Goal: Task Accomplishment & Management: Complete application form

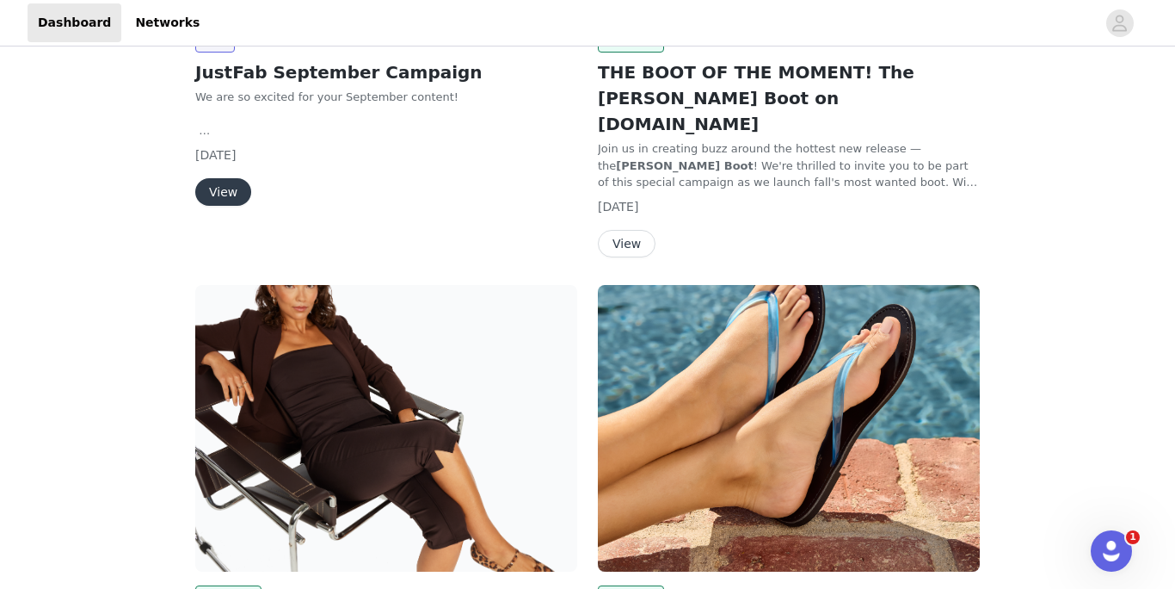
scroll to position [302, 0]
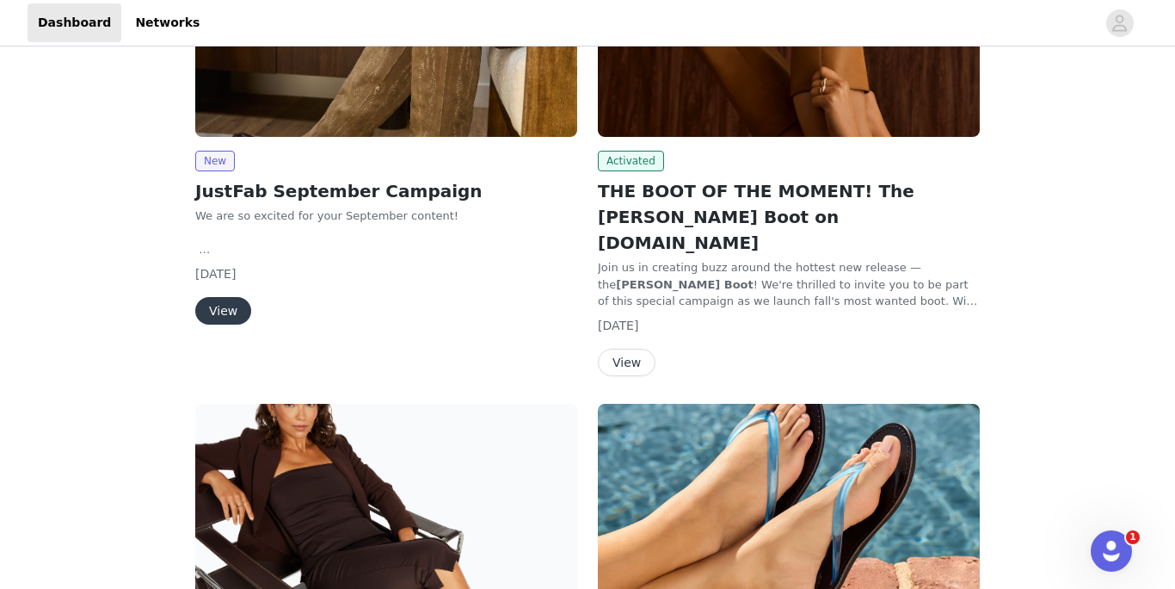
click at [224, 306] on button "View" at bounding box center [223, 311] width 56 height 28
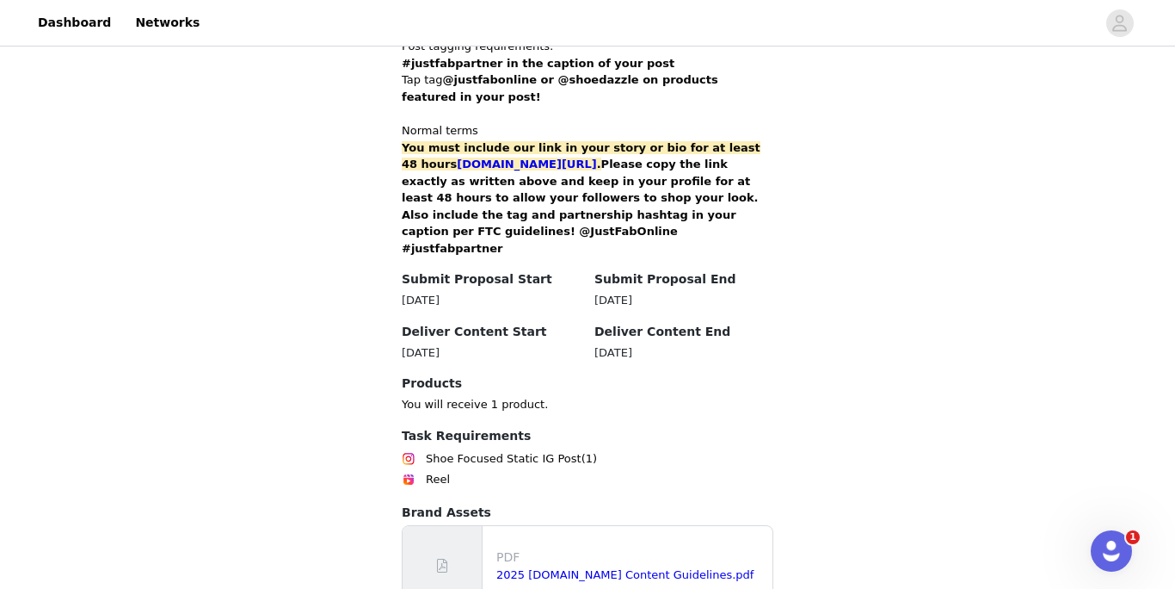
scroll to position [1227, 0]
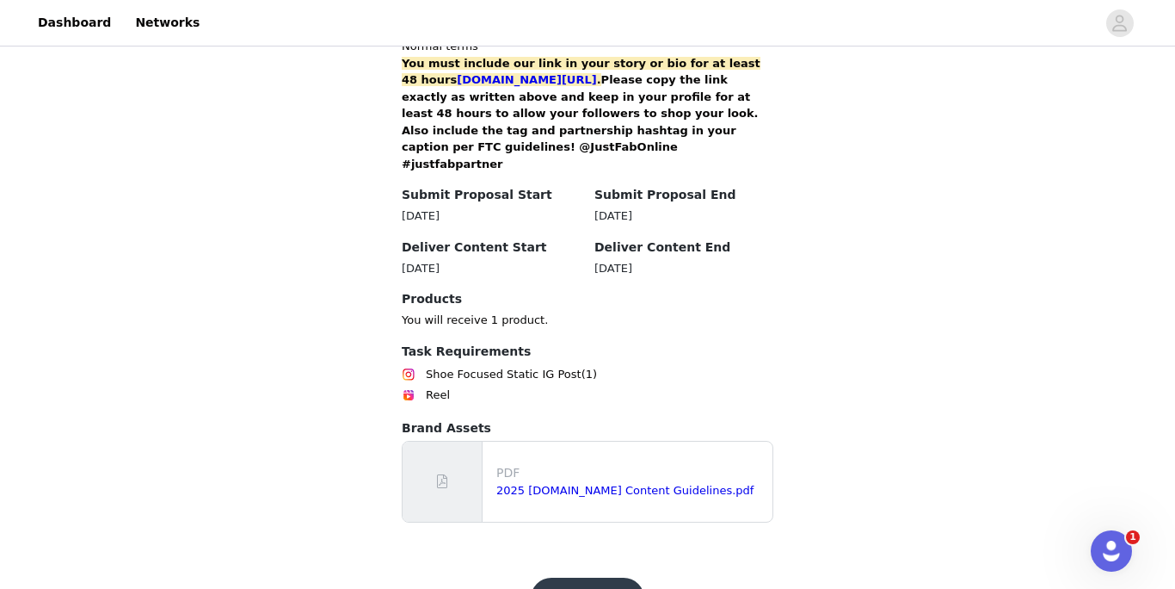
click at [577, 577] on button "Get Started" at bounding box center [588, 597] width 114 height 41
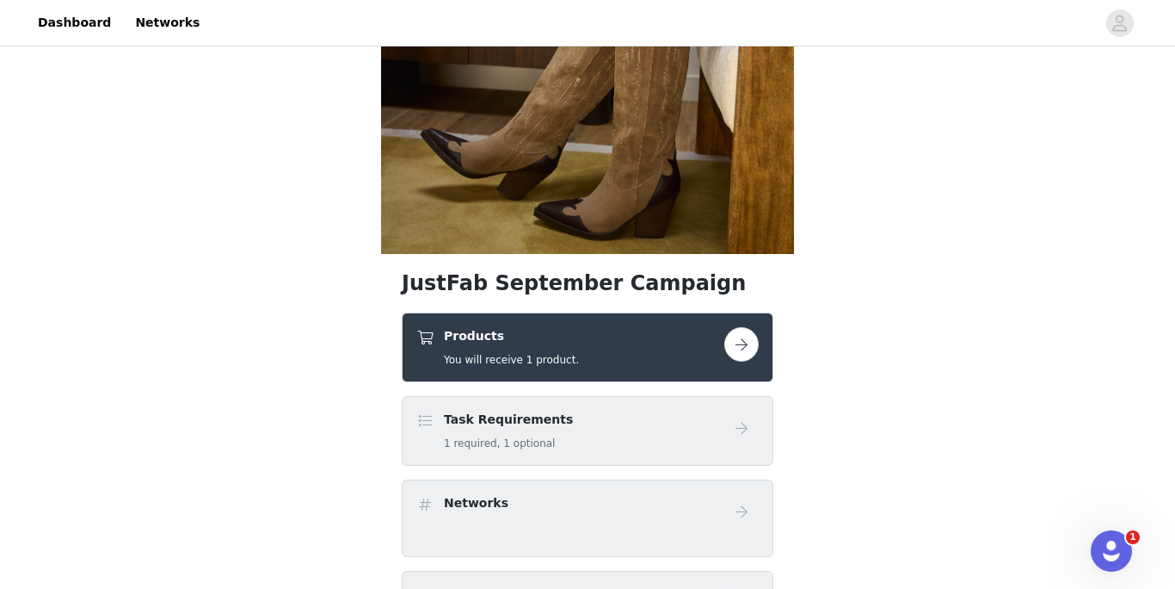
scroll to position [343, 0]
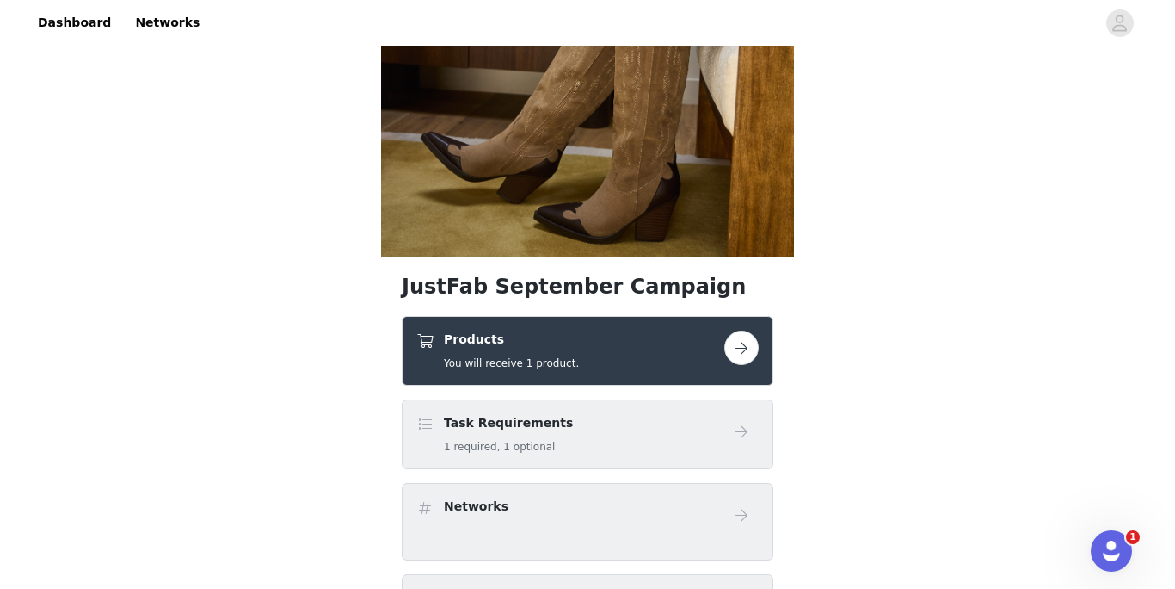
click at [735, 347] on button "button" at bounding box center [742, 347] width 34 height 34
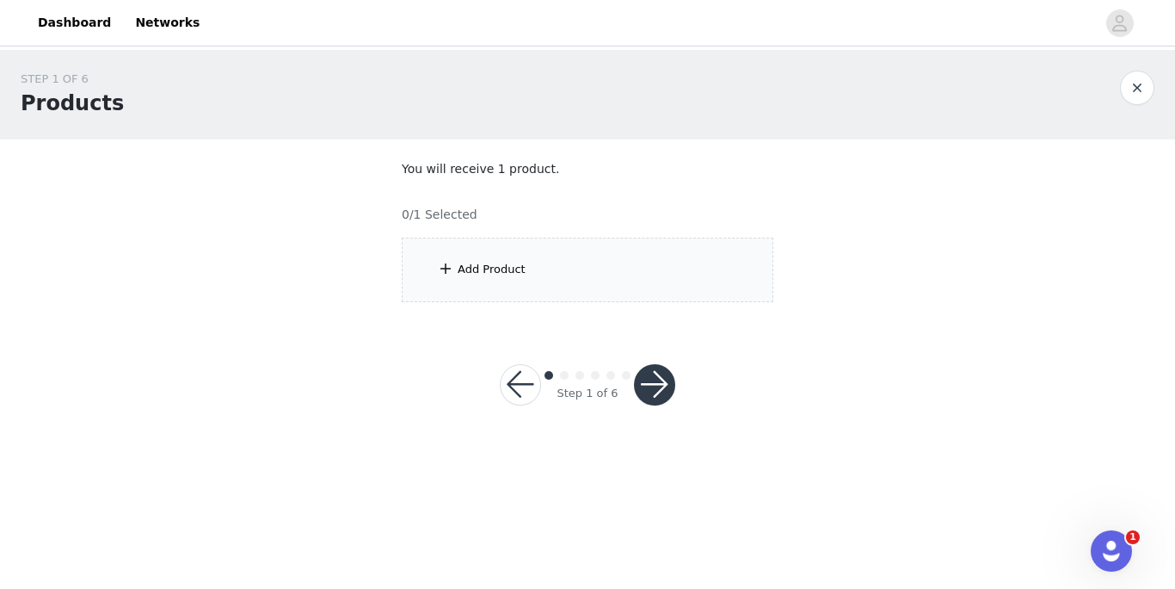
click at [486, 283] on div "Add Product" at bounding box center [588, 270] width 372 height 65
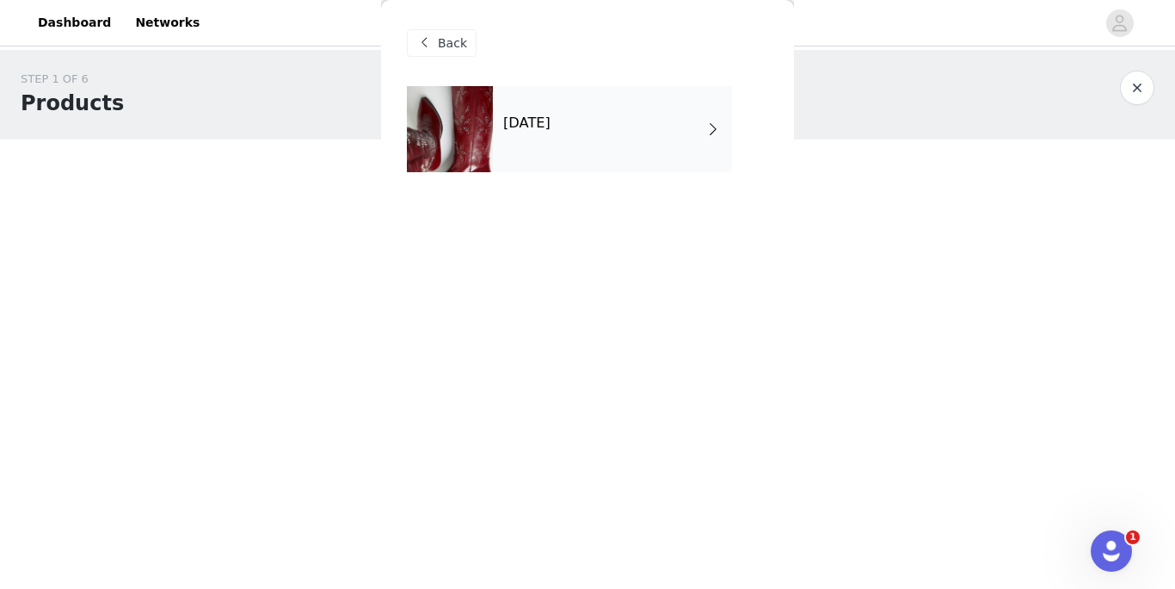
click at [551, 128] on h4 "September 2025" at bounding box center [526, 122] width 47 height 15
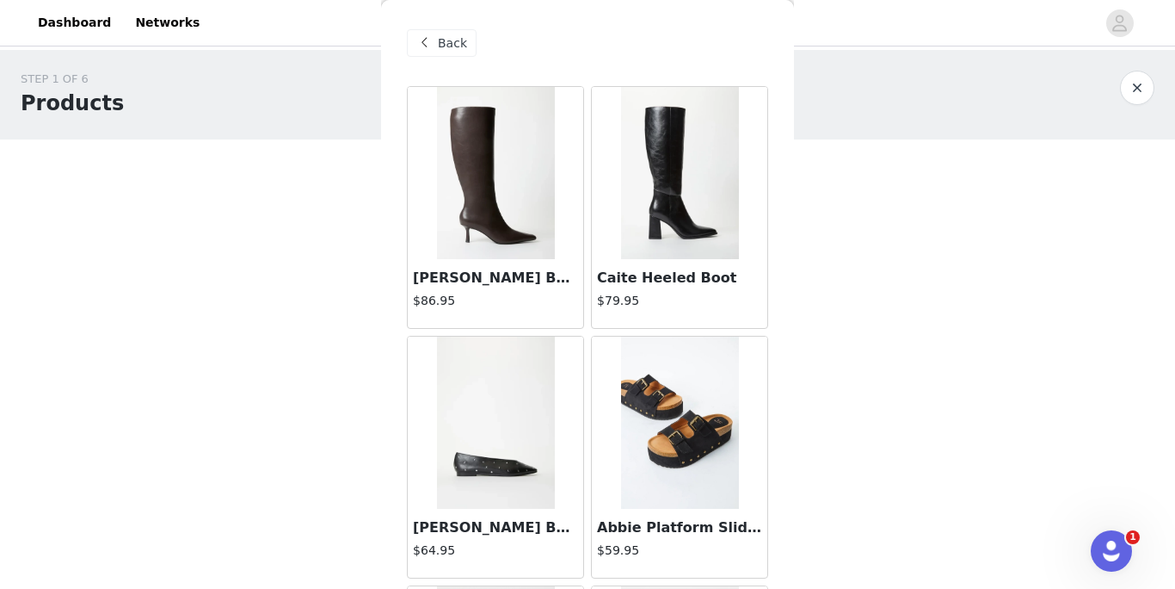
click at [558, 131] on div at bounding box center [496, 173] width 176 height 172
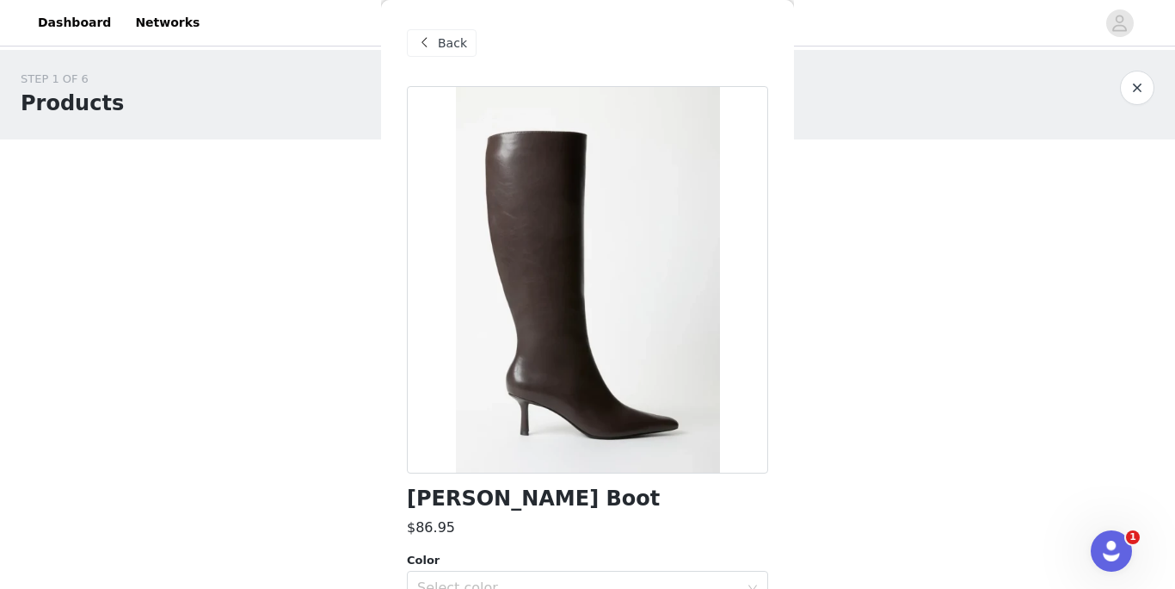
click at [428, 31] on div "Back" at bounding box center [442, 43] width 70 height 28
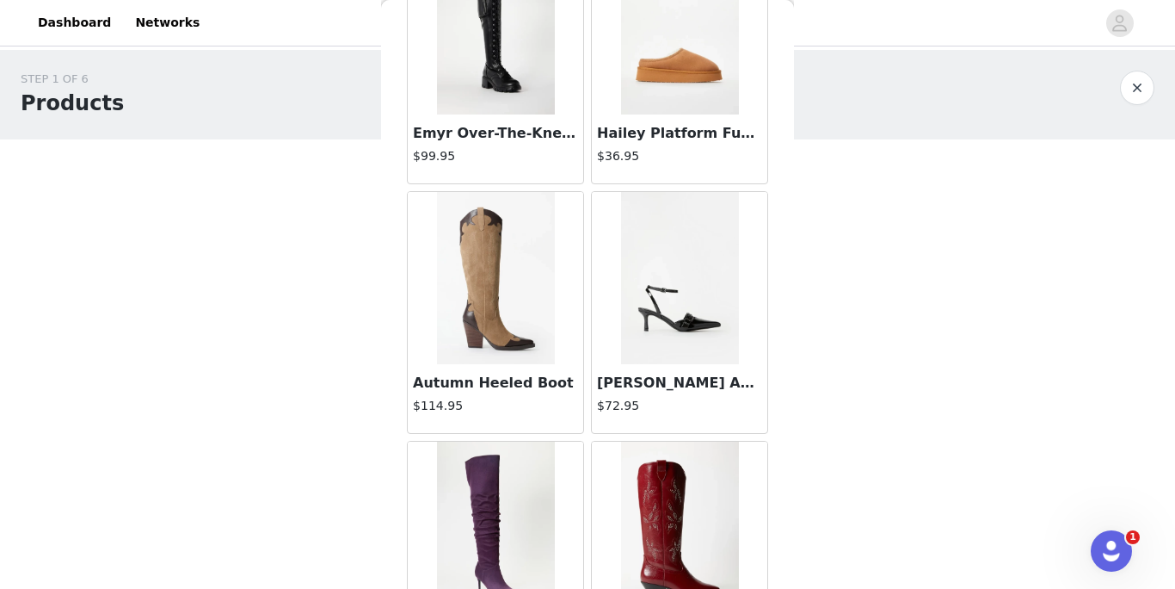
scroll to position [890, 0]
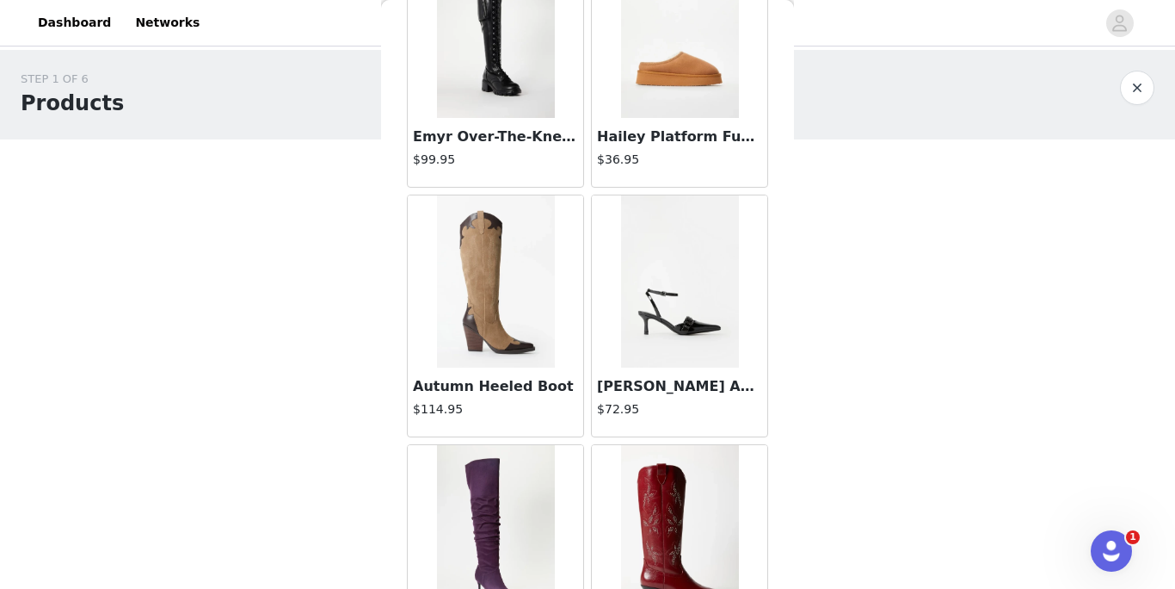
click at [690, 322] on img at bounding box center [680, 281] width 118 height 172
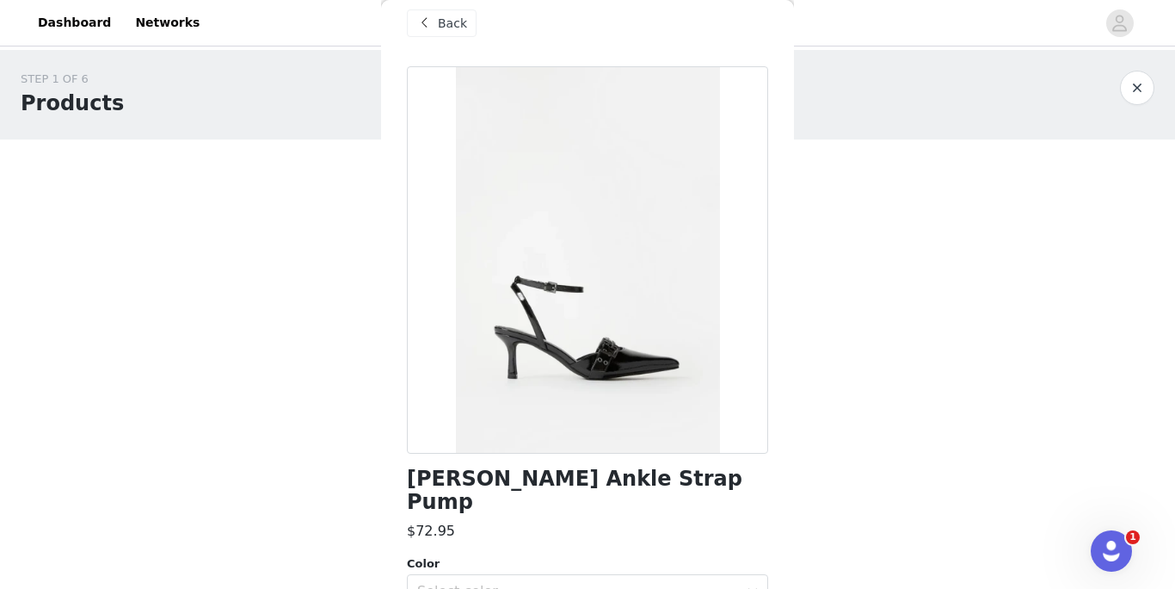
scroll to position [0, 0]
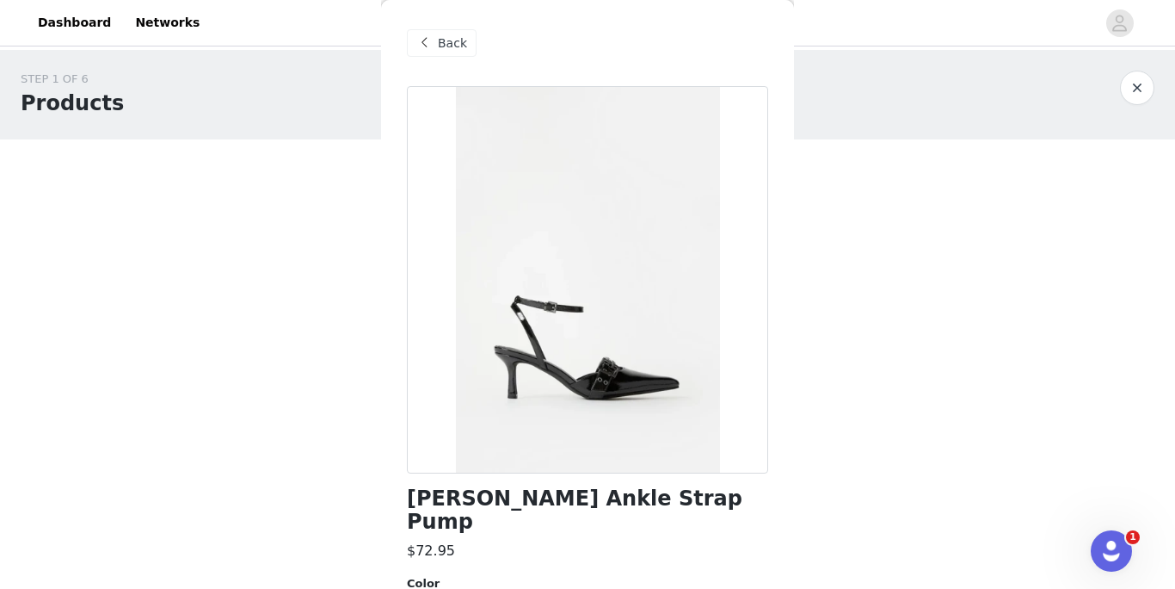
click at [430, 45] on span at bounding box center [424, 43] width 21 height 21
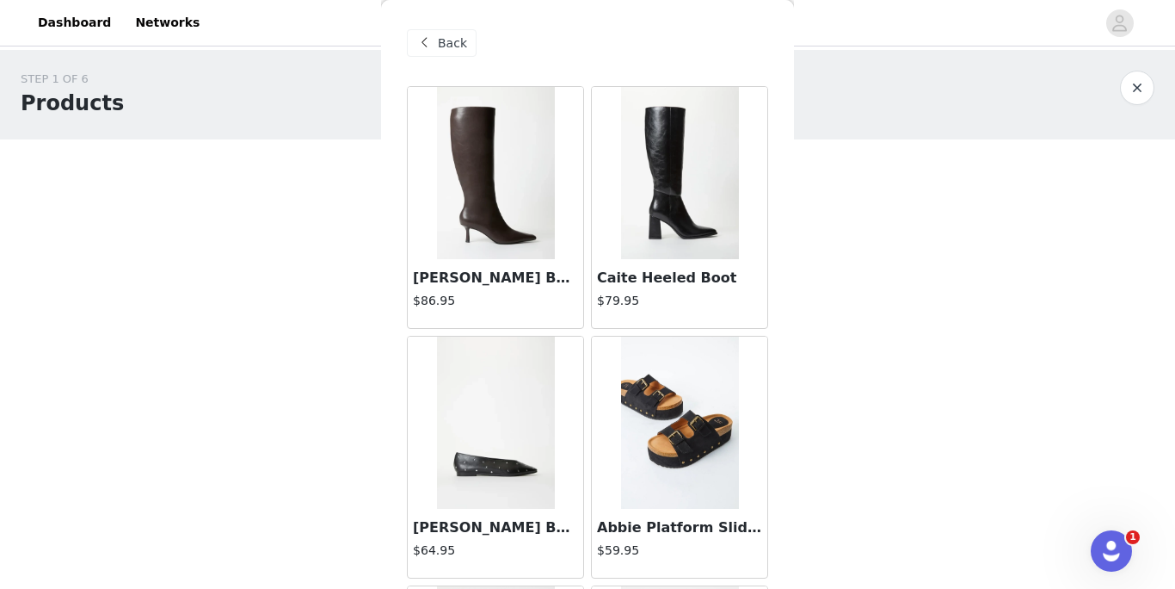
click at [482, 177] on img at bounding box center [496, 173] width 118 height 172
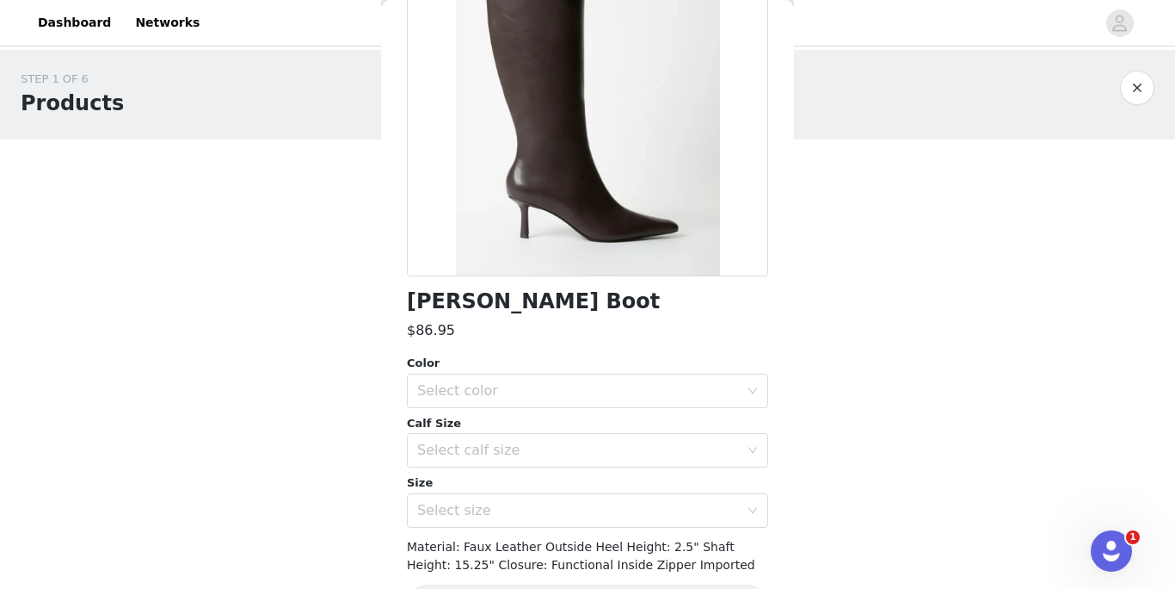
scroll to position [214, 0]
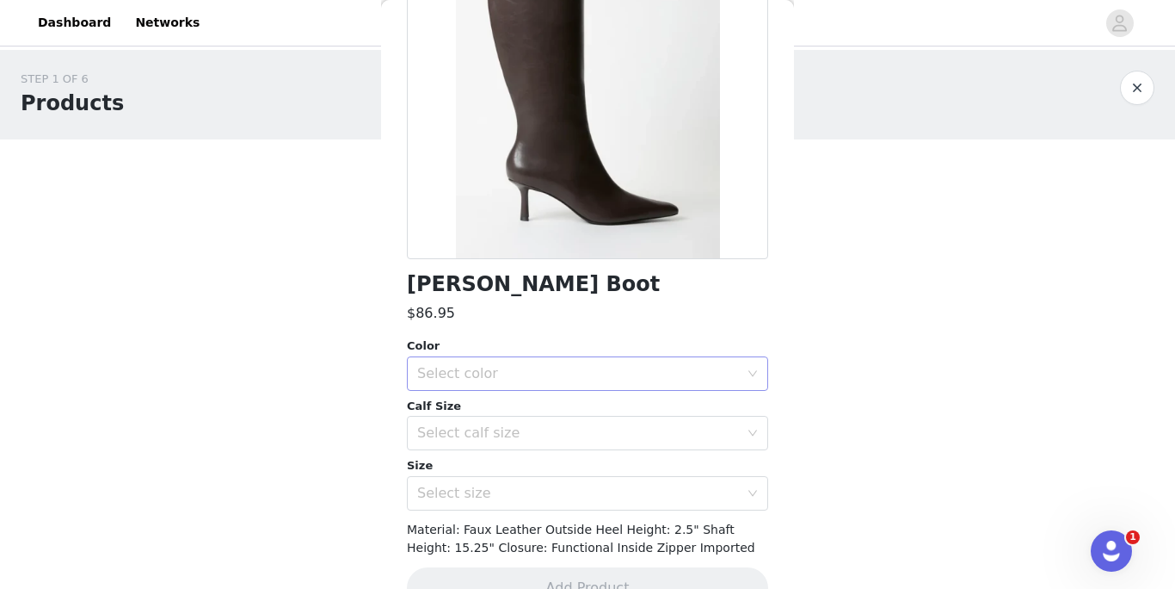
click at [461, 368] on div "Select color" at bounding box center [578, 373] width 322 height 17
click at [456, 406] on li "Cacao Brown" at bounding box center [587, 411] width 361 height 28
click at [457, 406] on div "Calf Size" at bounding box center [587, 406] width 361 height 17
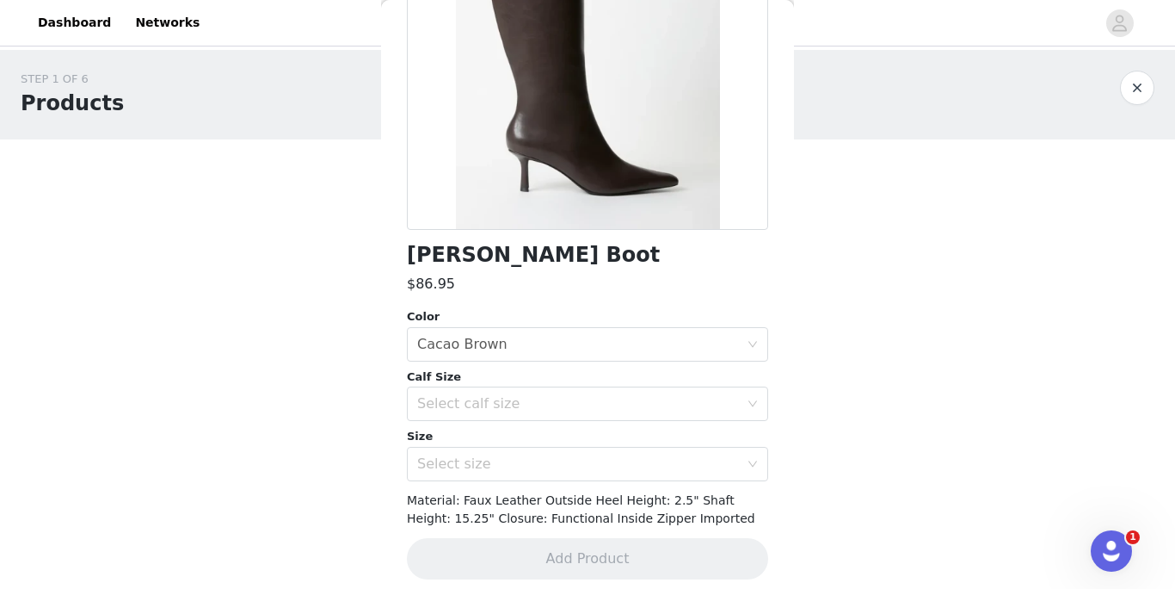
scroll to position [254, 0]
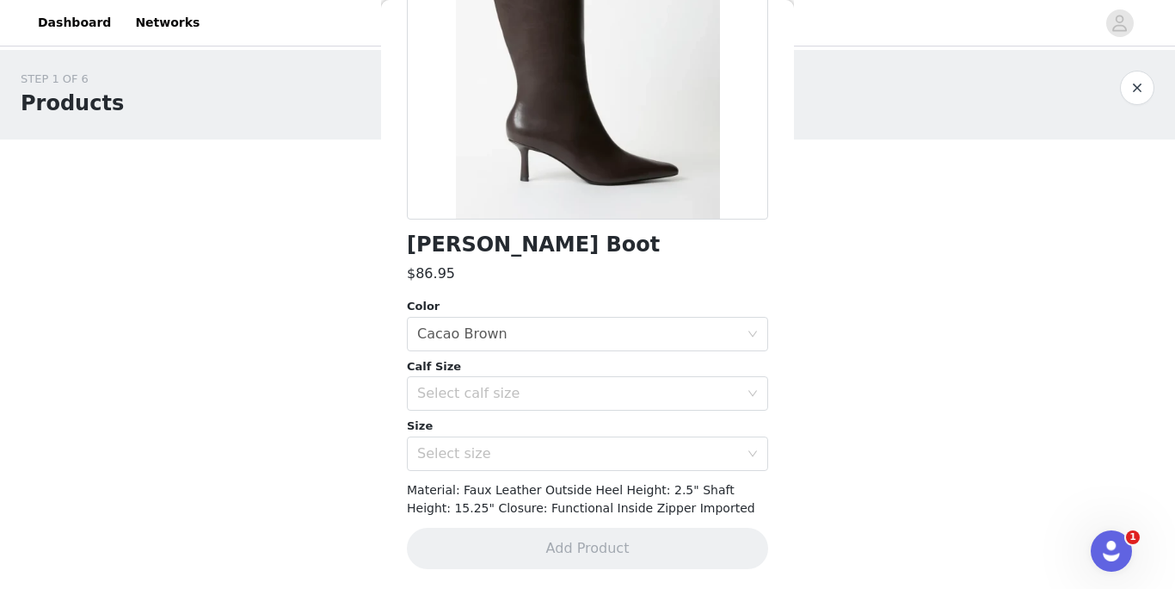
click at [457, 406] on div "Select calf size" at bounding box center [582, 393] width 330 height 33
click at [352, 460] on body "Dashboard Networks STEP 1 OF 6 Products You will receive 1 product. 0/1 Selecte…" at bounding box center [587, 294] width 1175 height 589
click at [478, 391] on div "Select calf size" at bounding box center [578, 393] width 322 height 17
click at [476, 437] on li "Wide" at bounding box center [587, 431] width 361 height 28
click at [468, 394] on div "Select calf size Wide" at bounding box center [582, 393] width 330 height 33
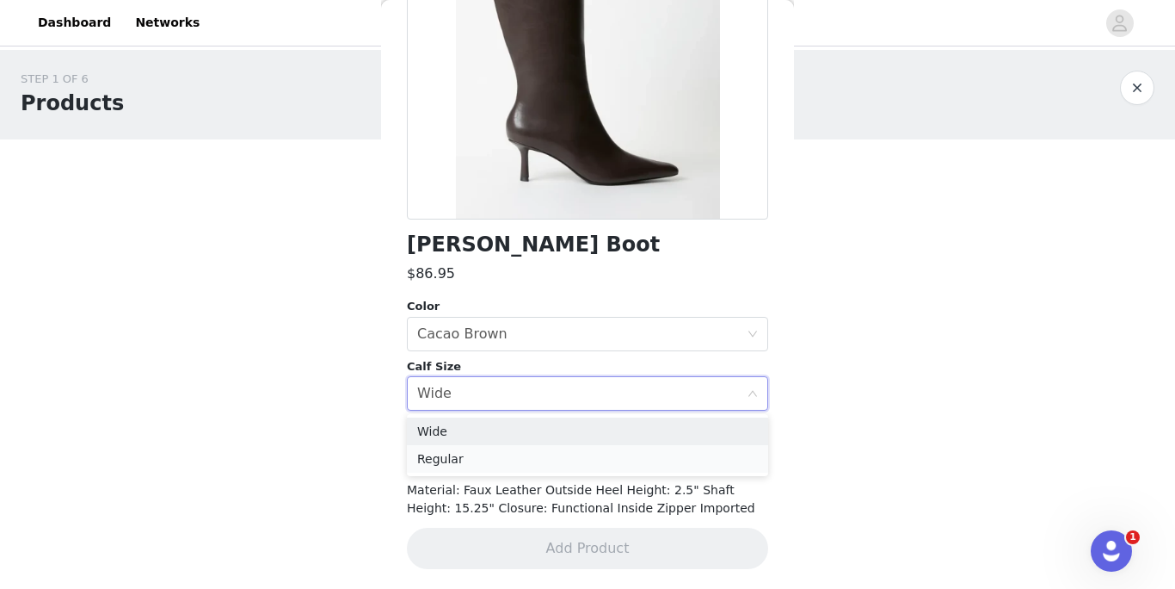
click at [463, 449] on li "Regular" at bounding box center [587, 459] width 361 height 28
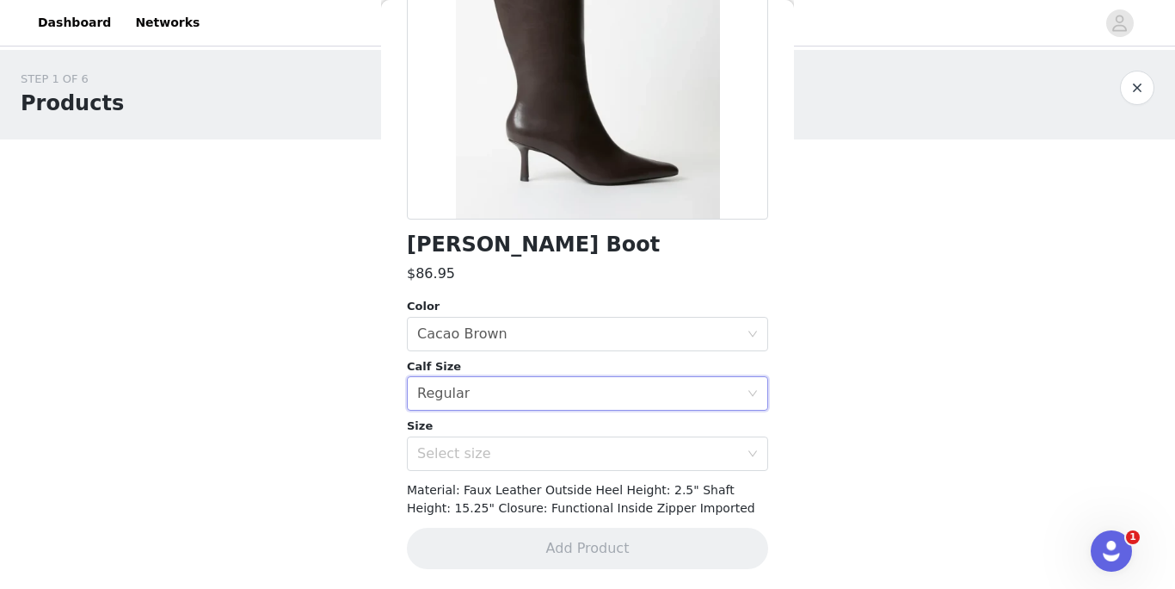
click at [463, 450] on div "Select size" at bounding box center [578, 453] width 322 height 17
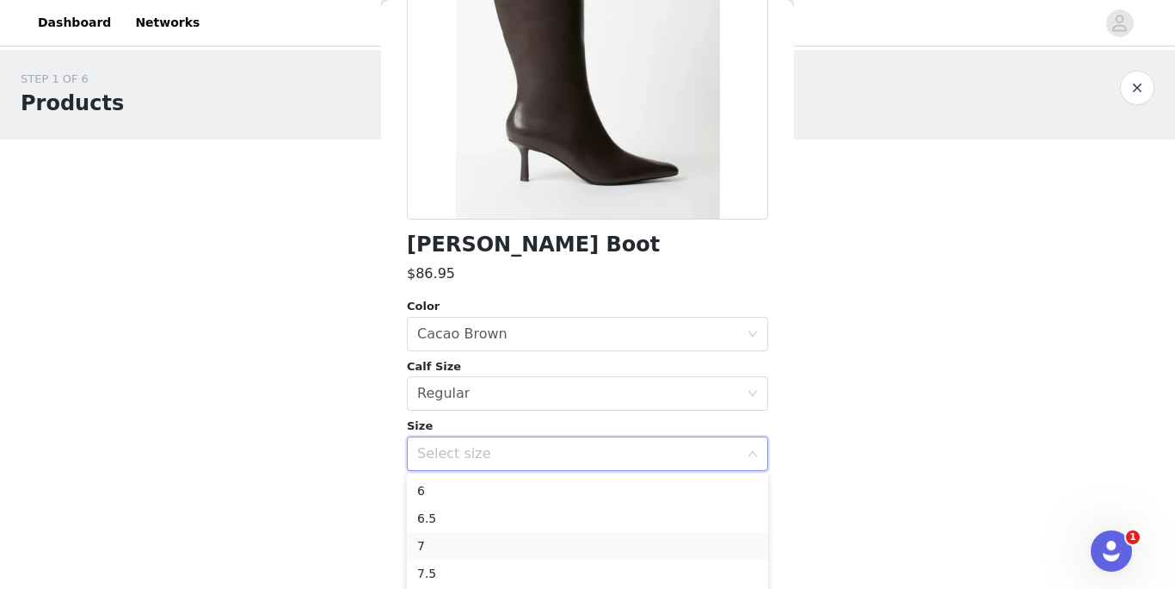
click at [447, 551] on li "7" at bounding box center [587, 546] width 361 height 28
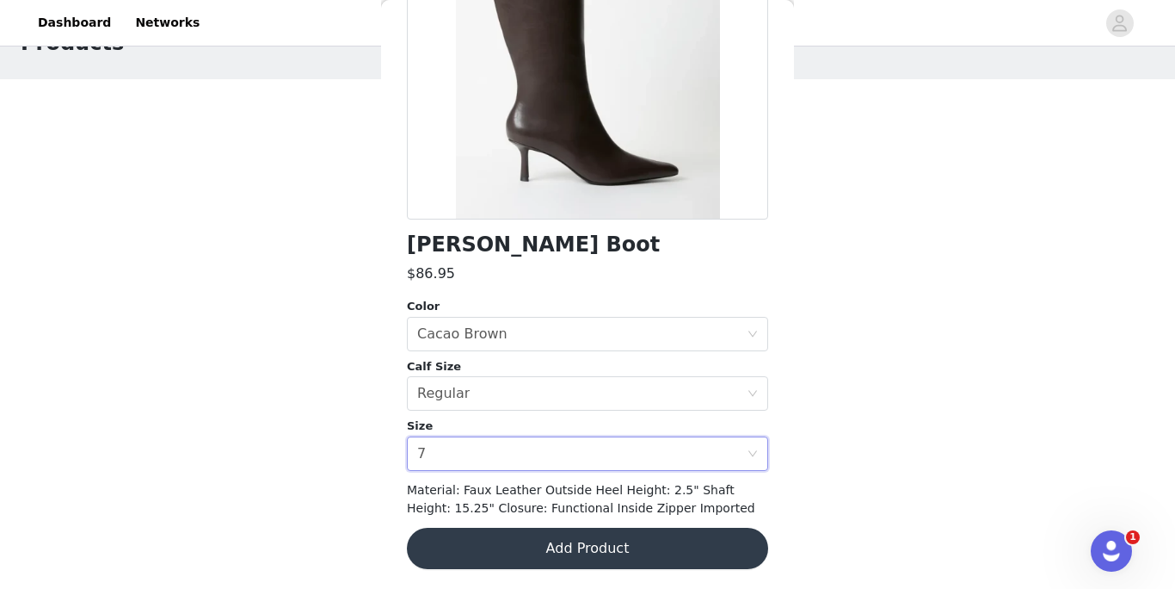
scroll to position [0, 0]
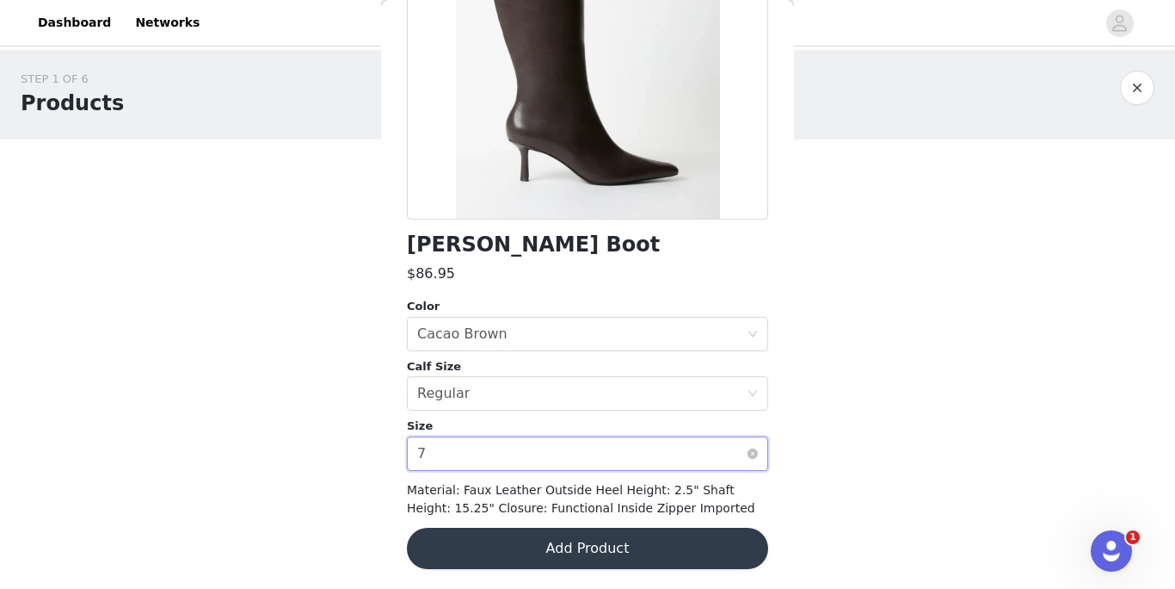
click at [453, 458] on div "Select size 7" at bounding box center [582, 453] width 330 height 33
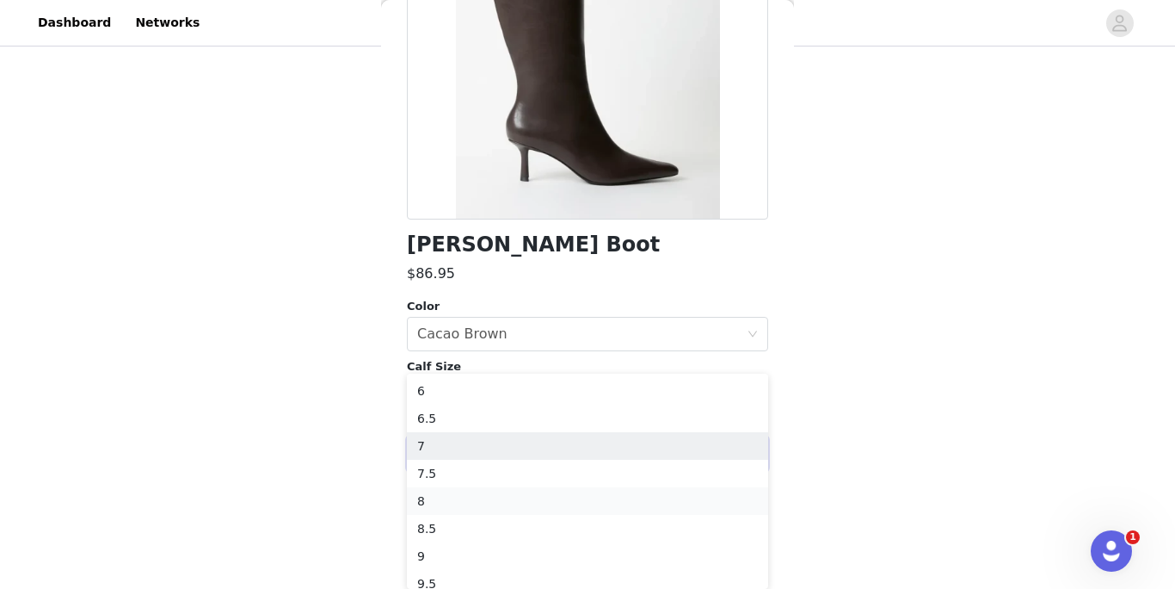
click at [455, 504] on li "8" at bounding box center [587, 501] width 361 height 28
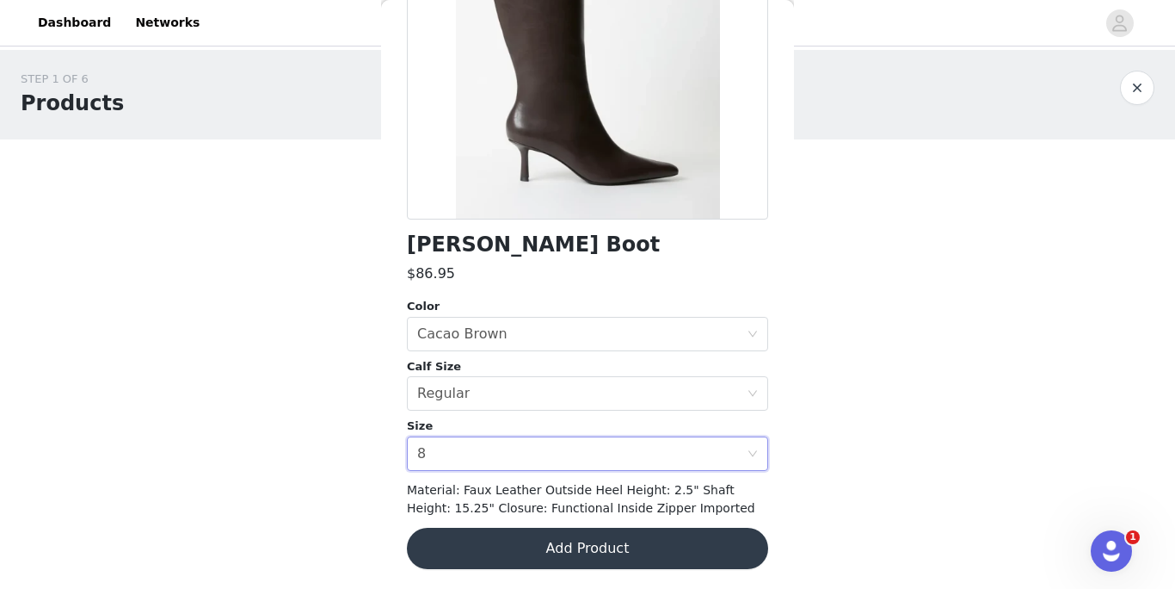
click at [463, 538] on button "Add Product" at bounding box center [587, 547] width 361 height 41
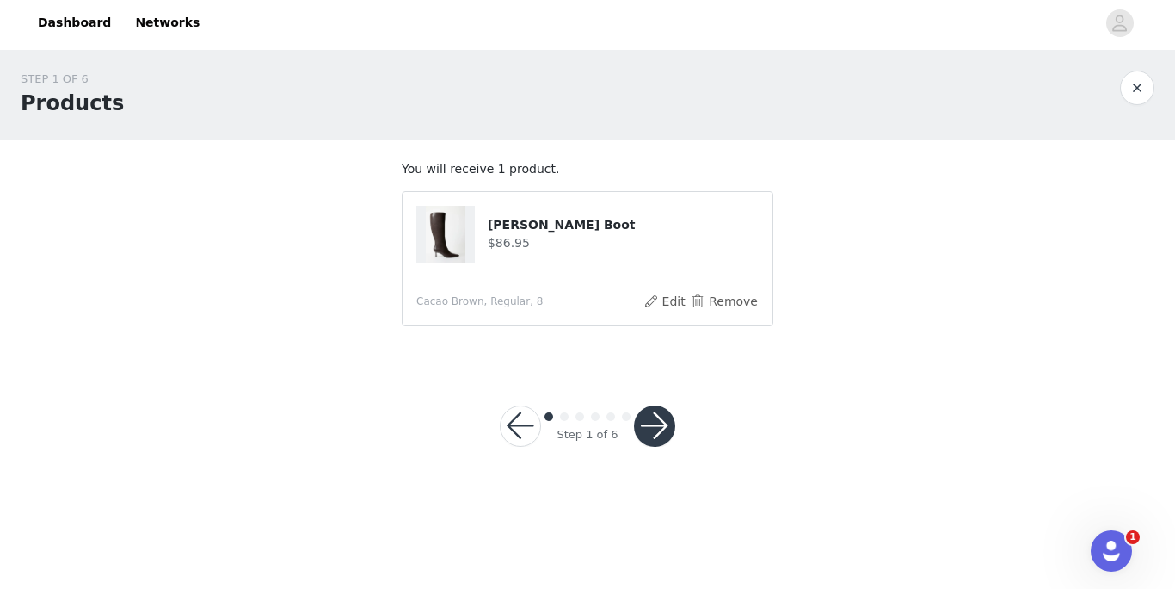
click at [662, 435] on button "button" at bounding box center [654, 425] width 41 height 41
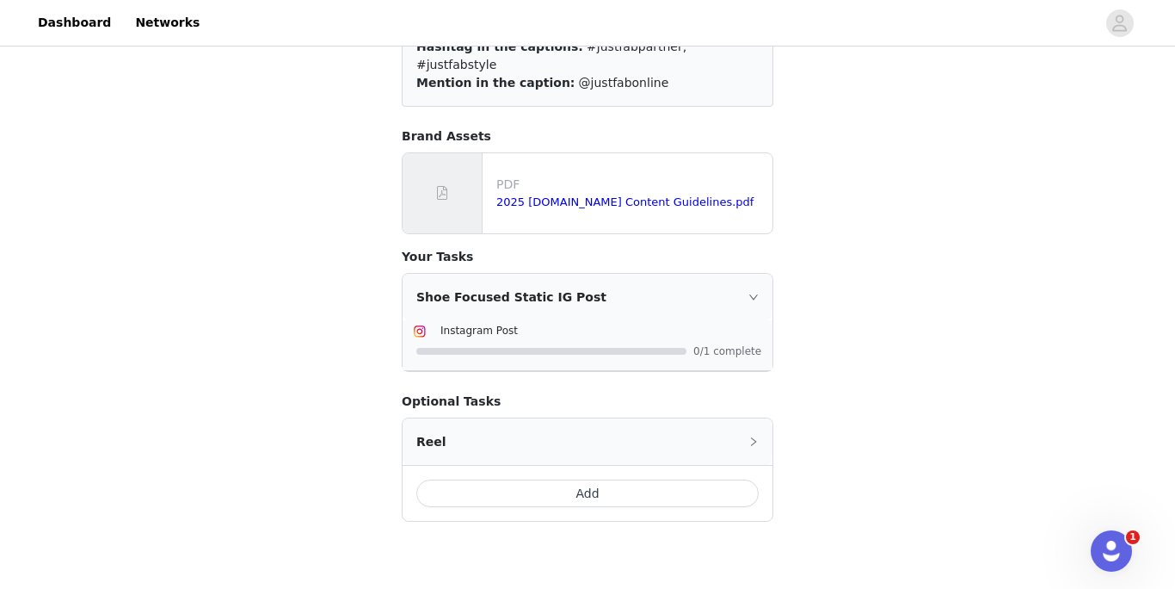
scroll to position [241, 0]
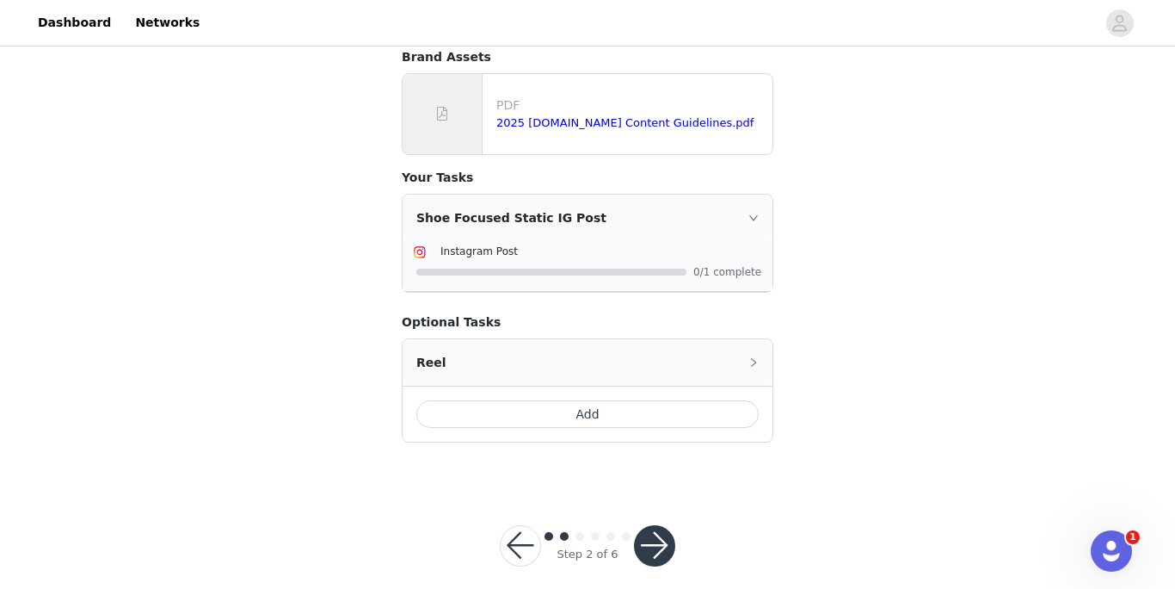
click at [660, 525] on button "button" at bounding box center [654, 545] width 41 height 41
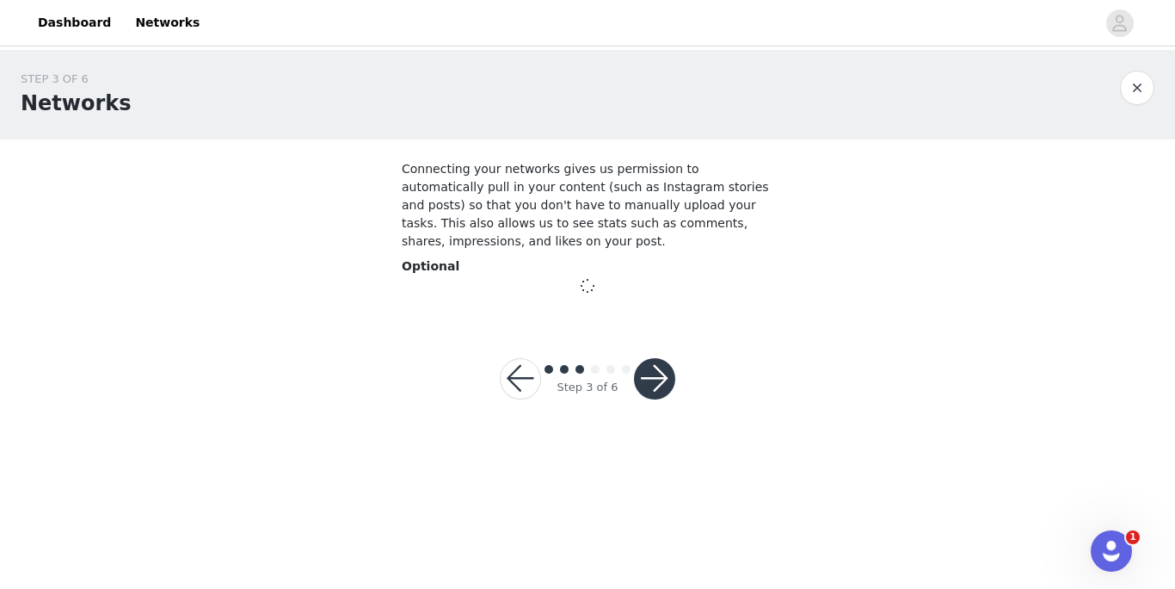
click at [651, 360] on button "button" at bounding box center [654, 378] width 41 height 41
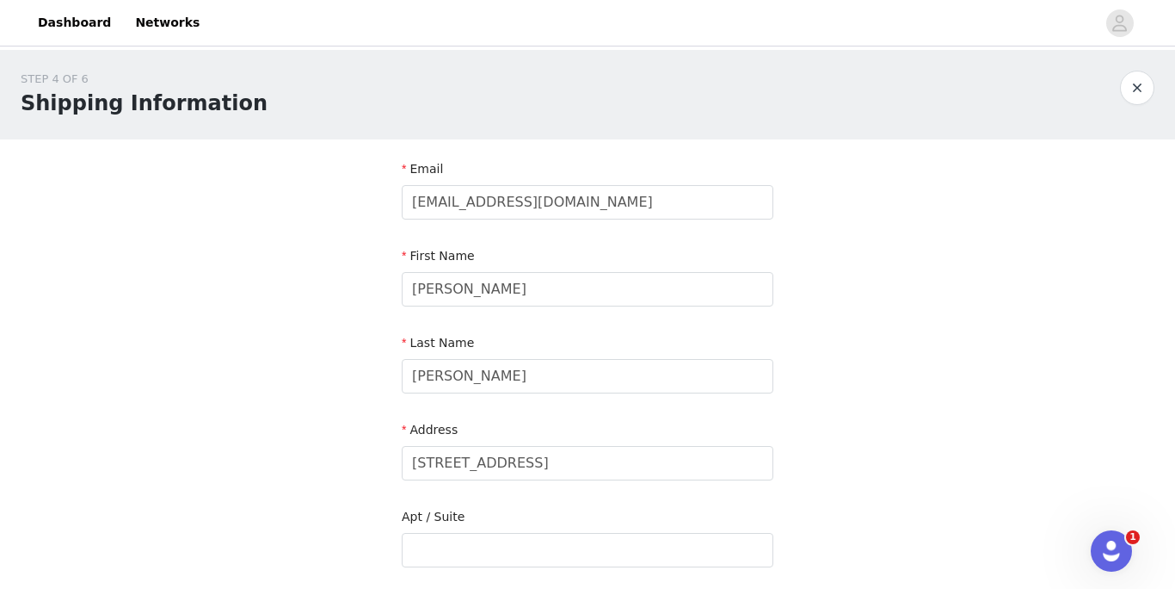
click at [652, 267] on div "First Name" at bounding box center [588, 259] width 372 height 25
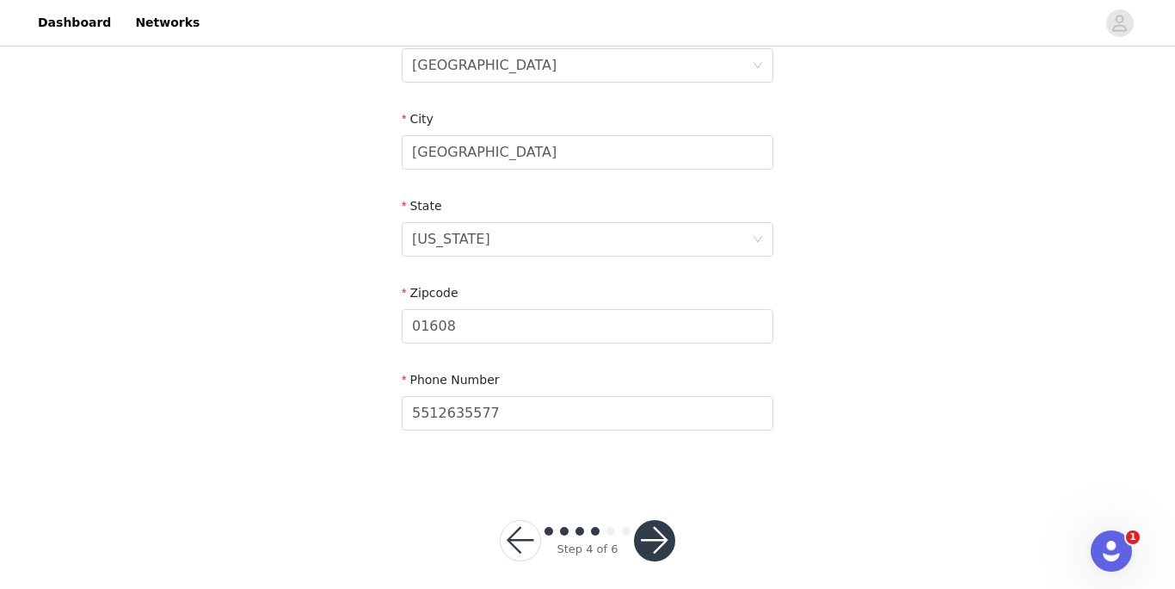
scroll to position [584, 0]
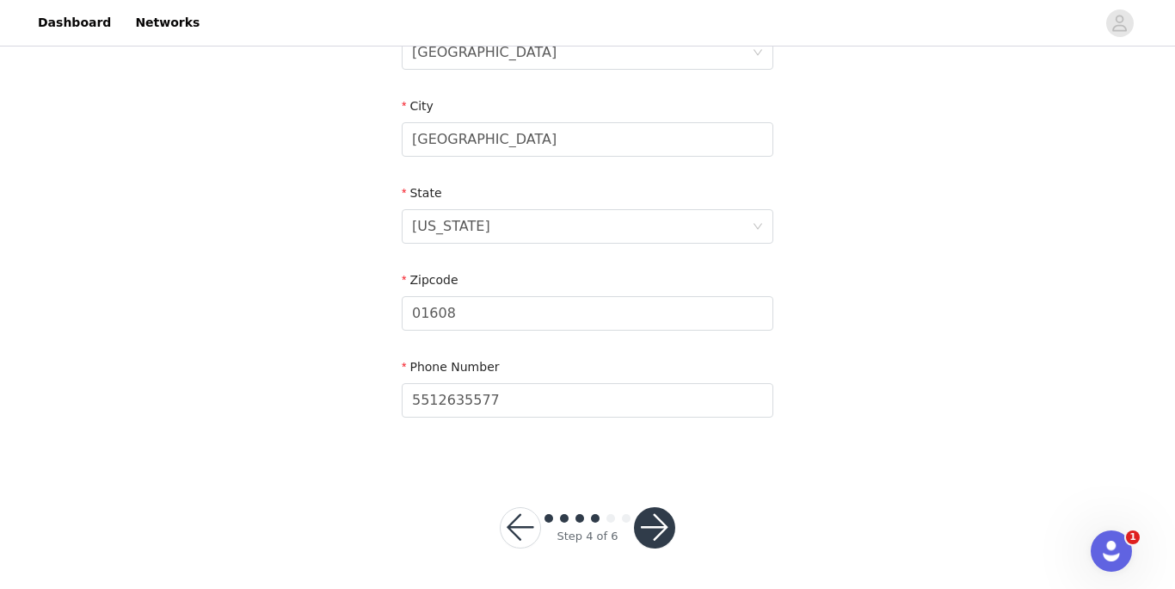
click at [646, 515] on button "button" at bounding box center [654, 527] width 41 height 41
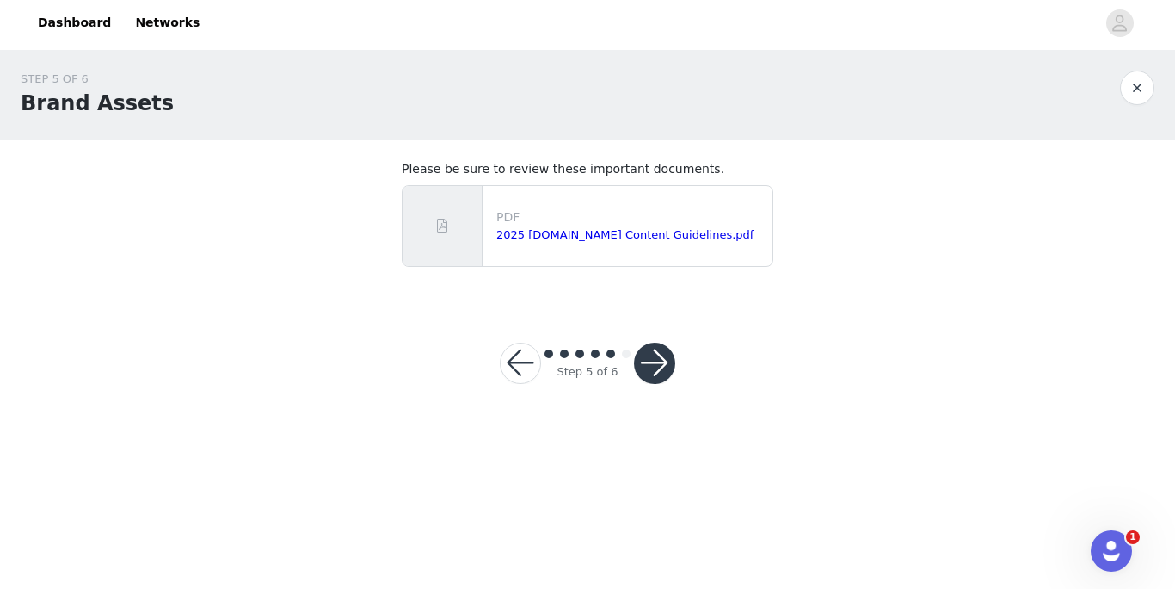
click at [657, 355] on button "button" at bounding box center [654, 362] width 41 height 41
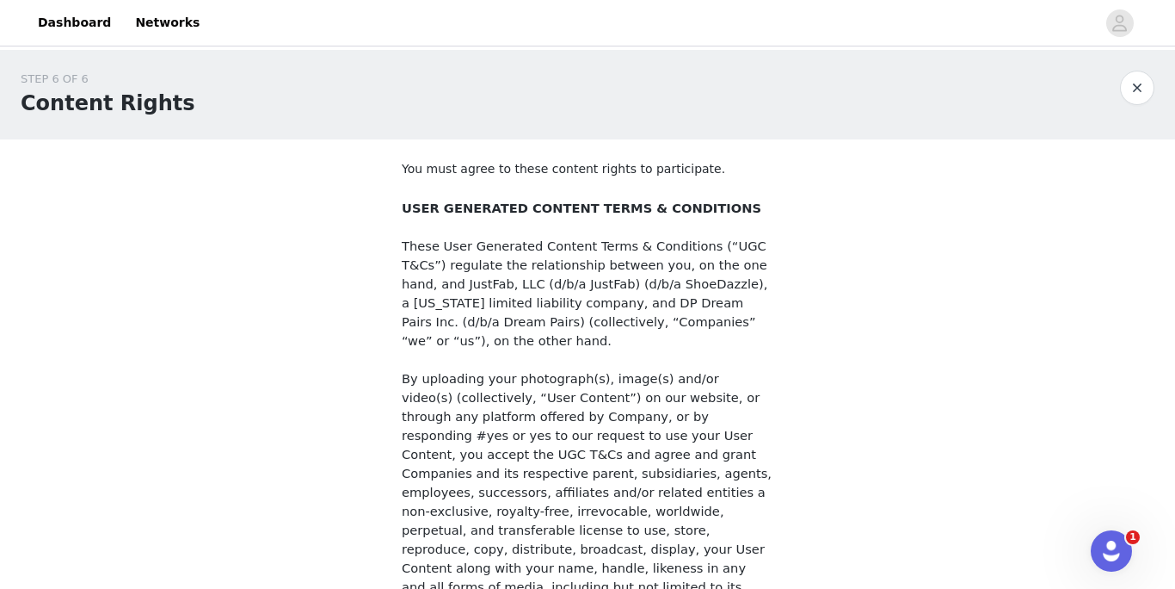
click at [657, 355] on p at bounding box center [588, 359] width 372 height 19
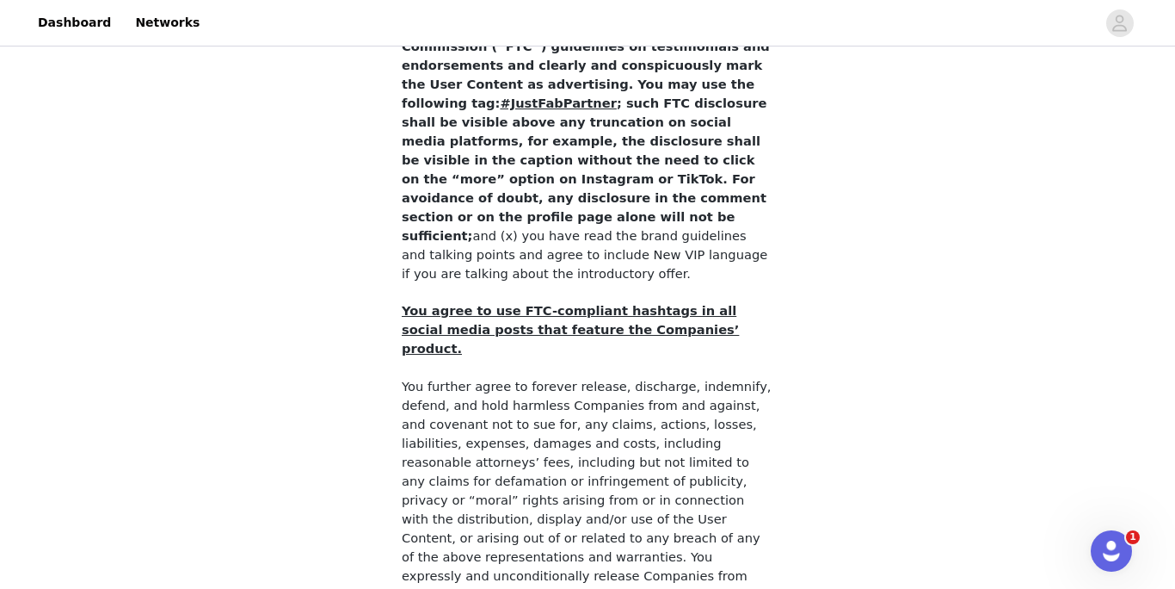
scroll to position [1586, 0]
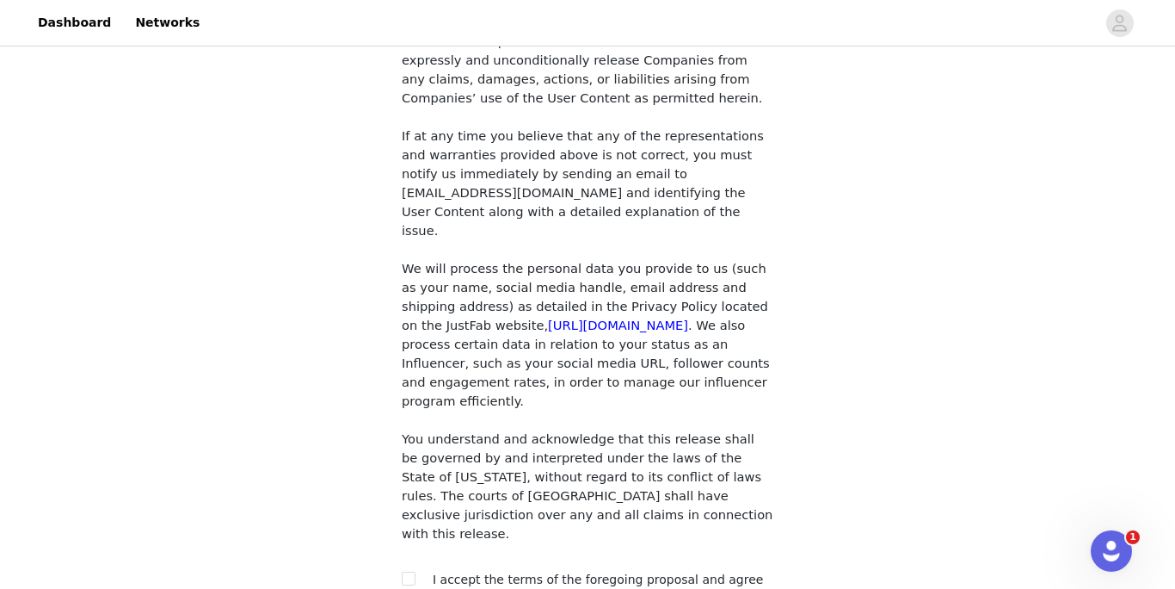
click at [417, 571] on div at bounding box center [414, 580] width 24 height 18
click at [406, 571] on input "checkbox" at bounding box center [408, 577] width 12 height 12
checkbox input "true"
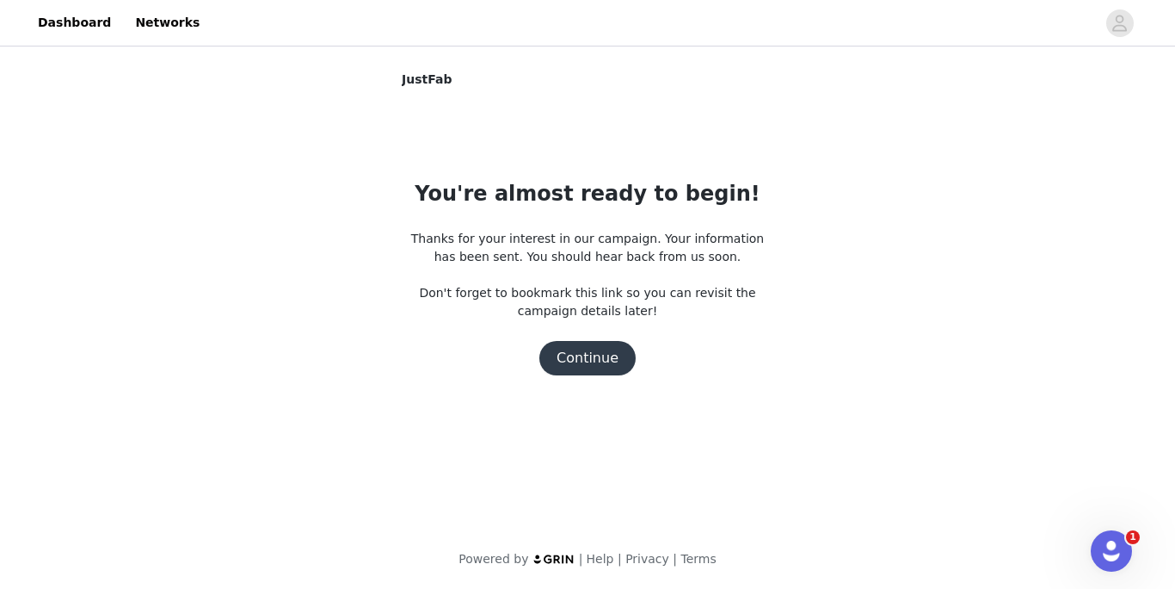
click at [582, 364] on button "Continue" at bounding box center [588, 358] width 96 height 34
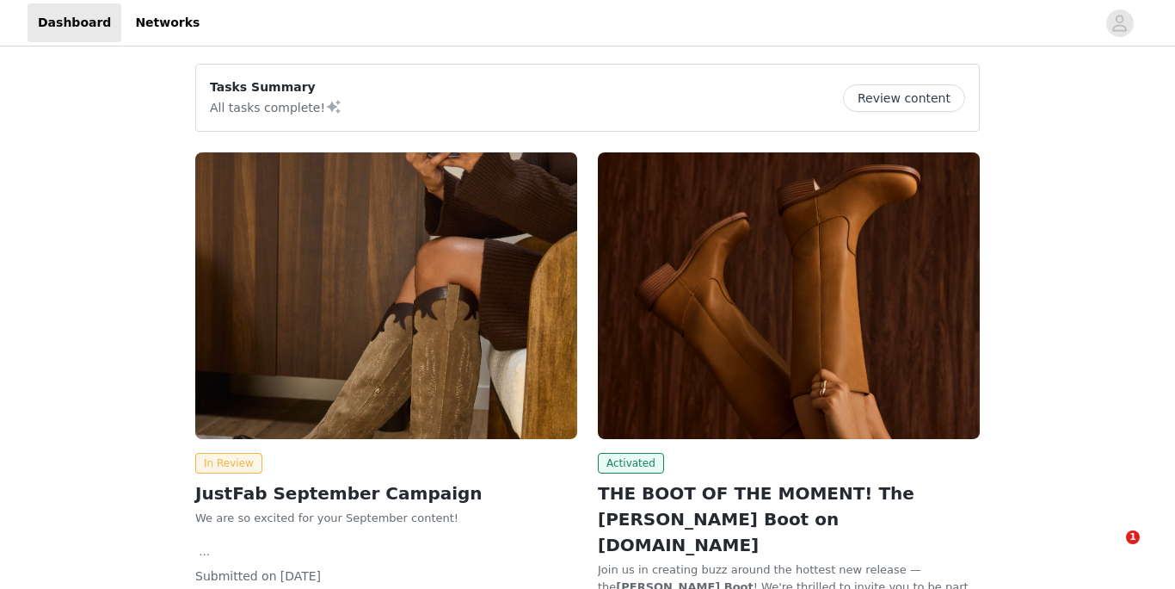
click at [690, 349] on img at bounding box center [789, 295] width 382 height 287
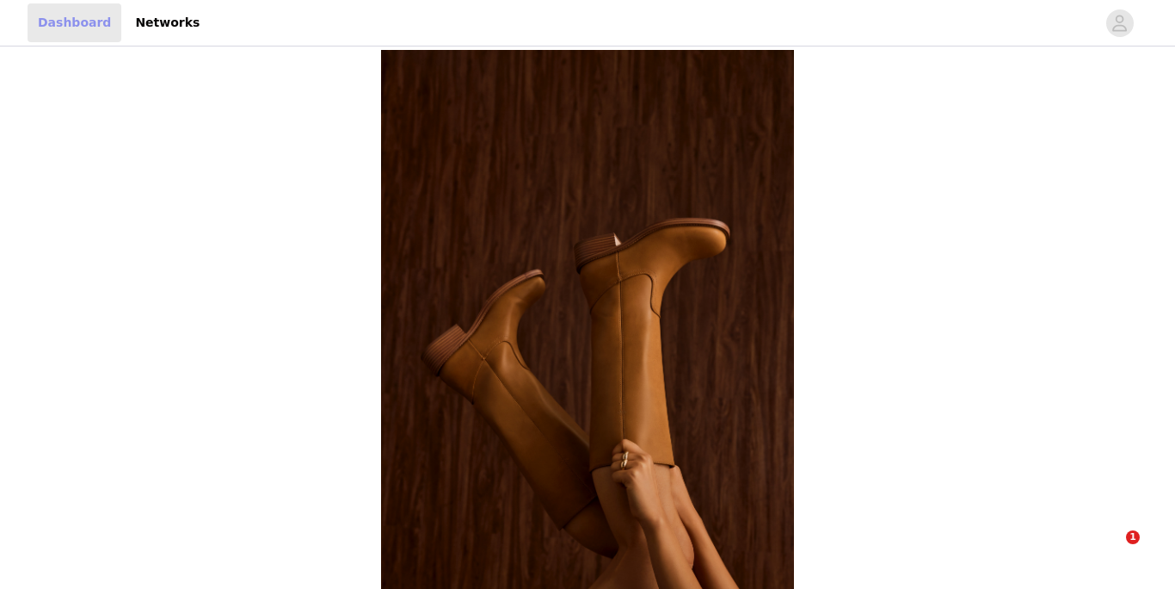
click at [78, 20] on link "Dashboard" at bounding box center [75, 22] width 94 height 39
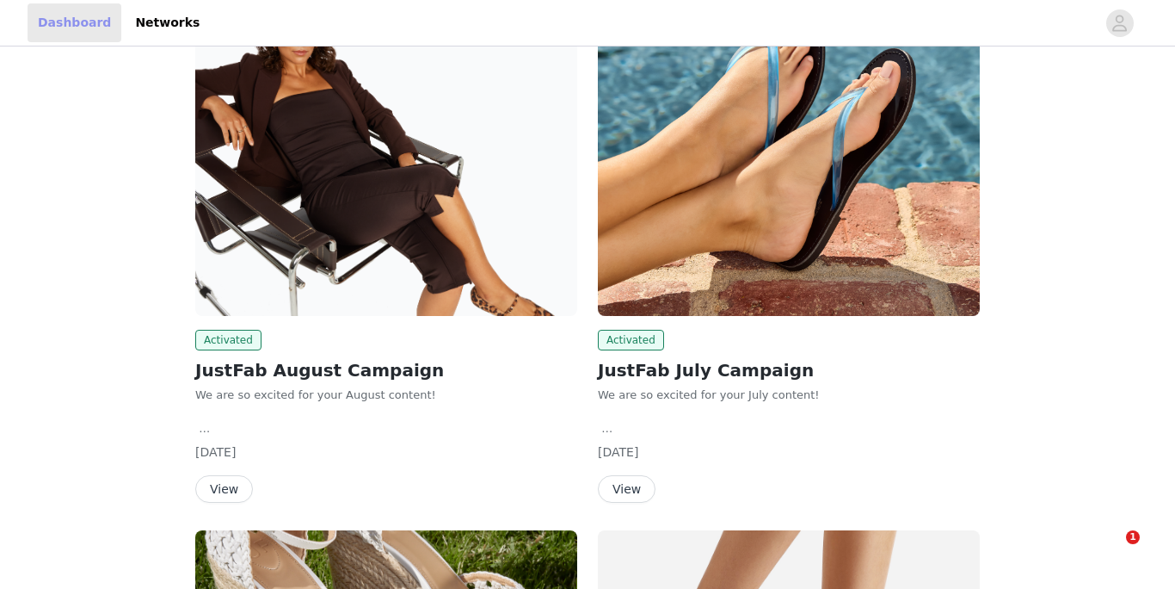
scroll to position [679, 0]
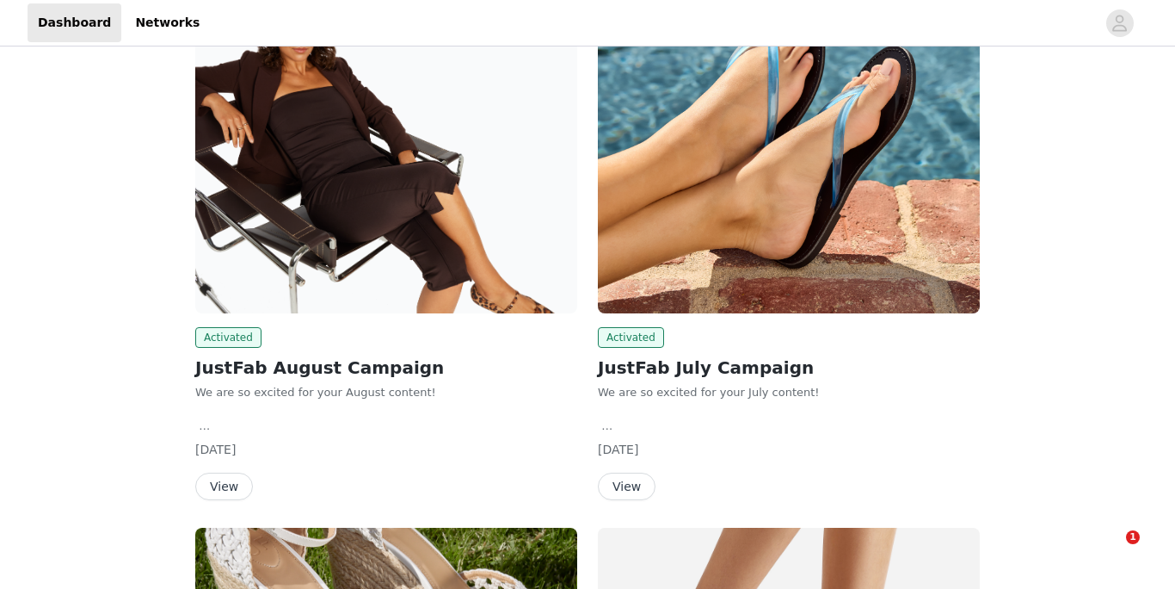
click at [669, 182] on img at bounding box center [789, 170] width 382 height 287
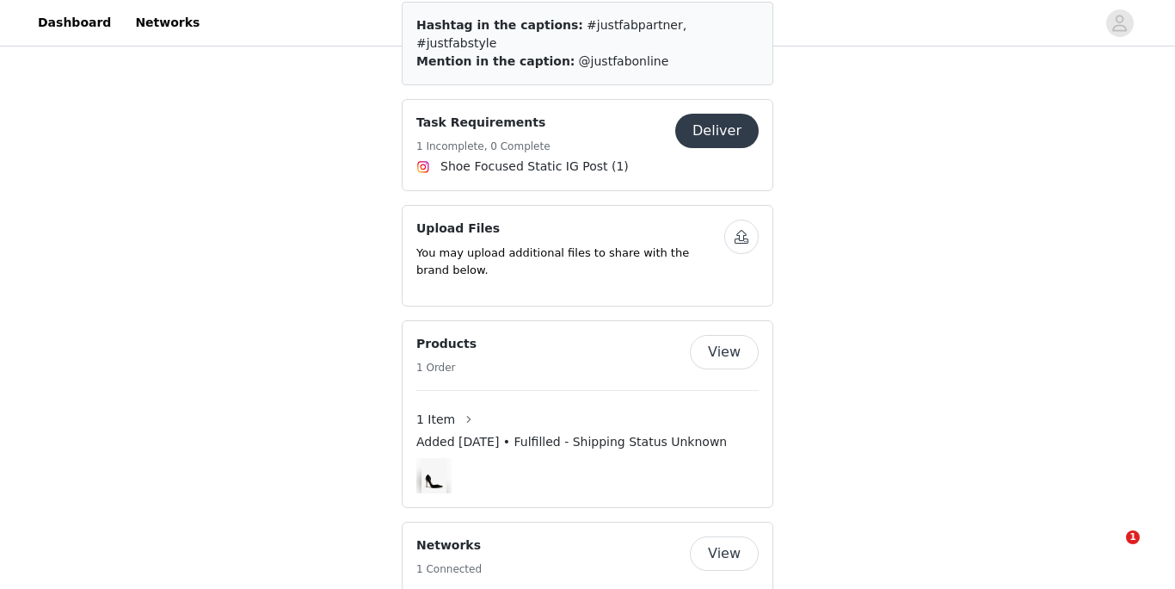
scroll to position [1678, 0]
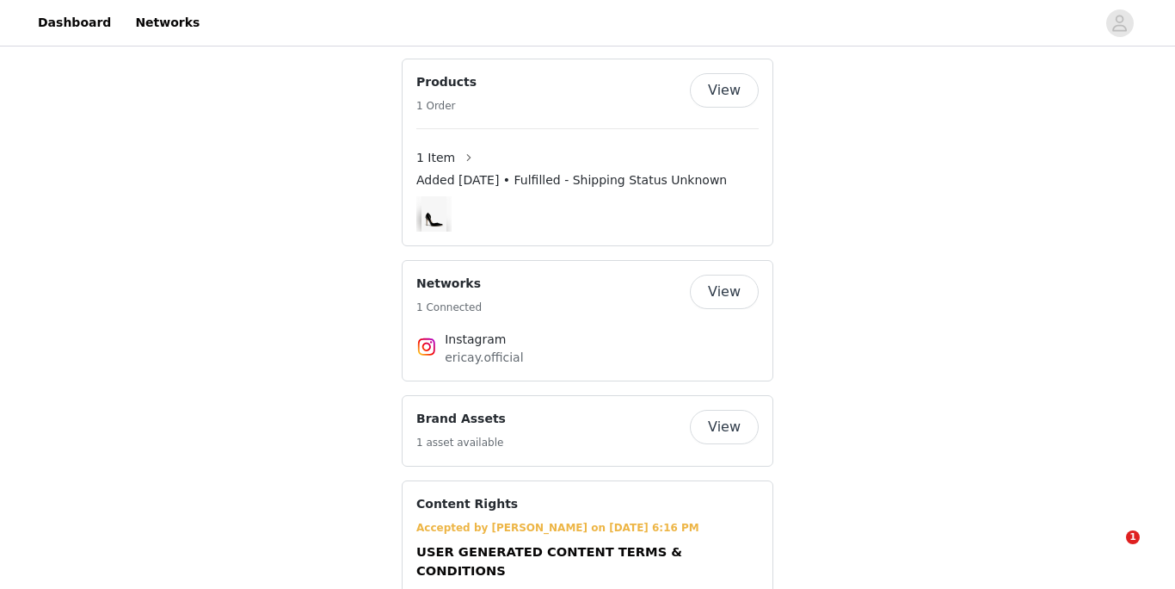
click at [443, 149] on span "1 Item" at bounding box center [435, 158] width 39 height 18
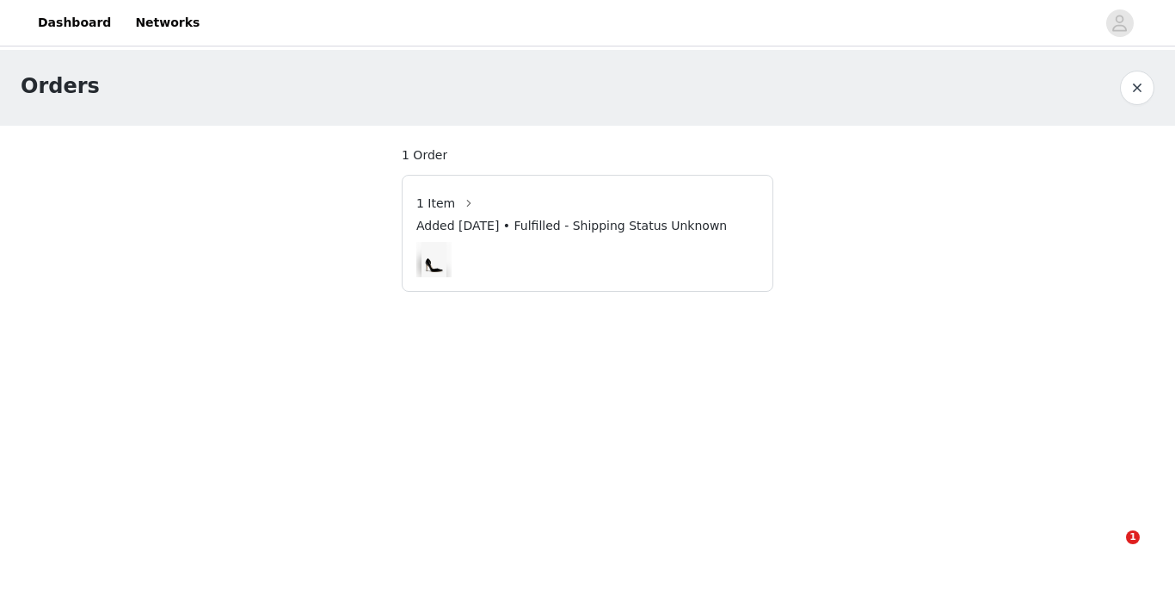
click at [433, 255] on img at bounding box center [434, 259] width 24 height 35
click at [456, 204] on button "button" at bounding box center [469, 203] width 28 height 28
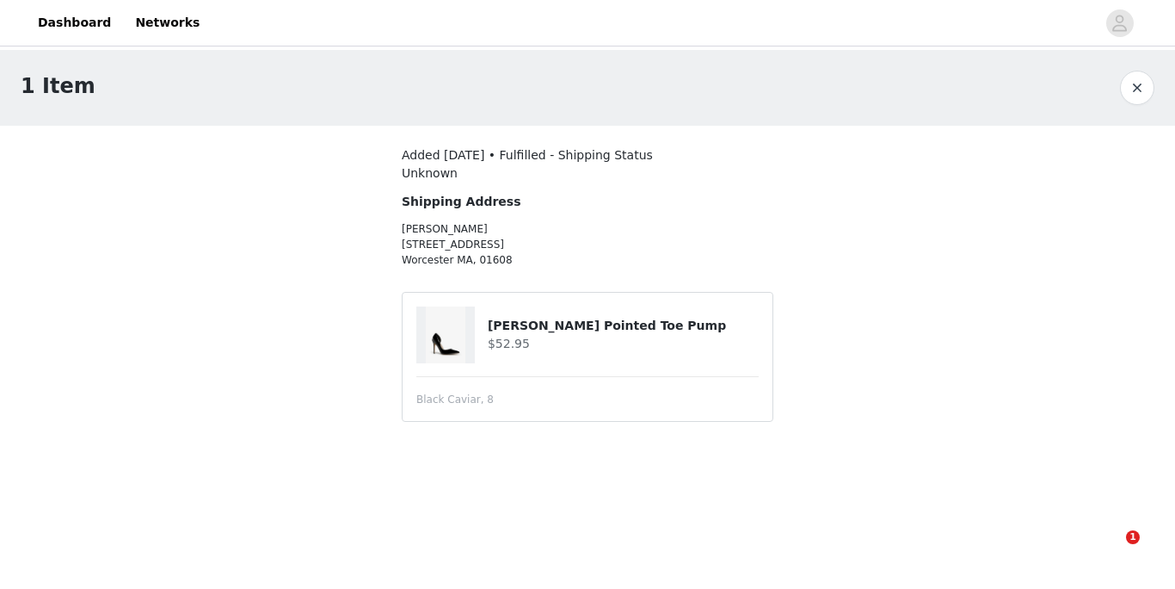
click at [460, 379] on article "Annakay Pointed Toe Pump $52.95 Black Caviar, 8" at bounding box center [588, 357] width 372 height 130
click at [458, 356] on img at bounding box center [445, 334] width 39 height 57
